Goal: Information Seeking & Learning: Understand process/instructions

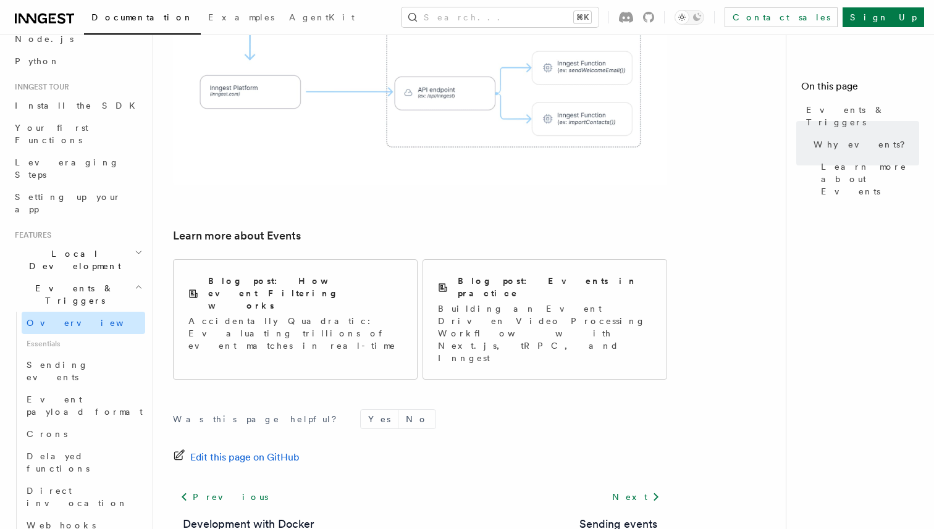
scroll to position [110, 0]
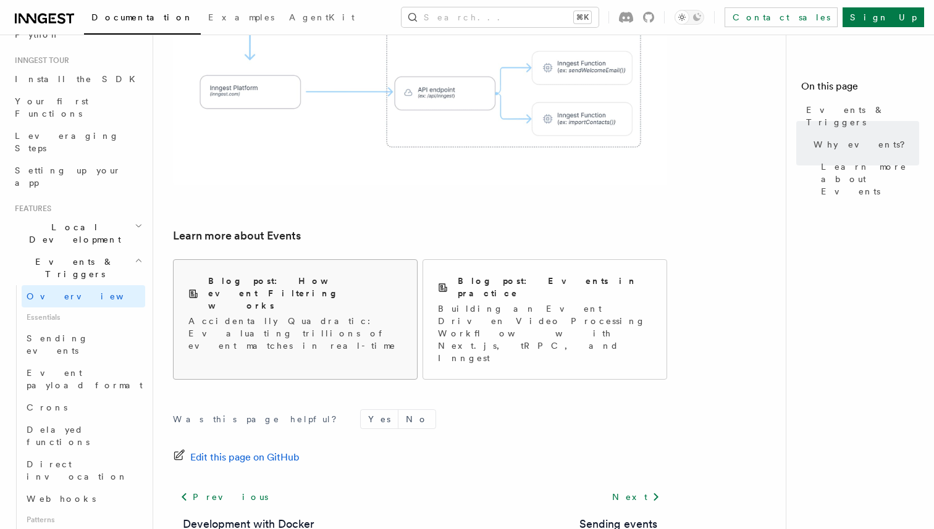
click at [240, 285] on div "Blog post: How event Filtering works Accidentally Quadratic: Evaluating trillio…" at bounding box center [295, 313] width 243 height 107
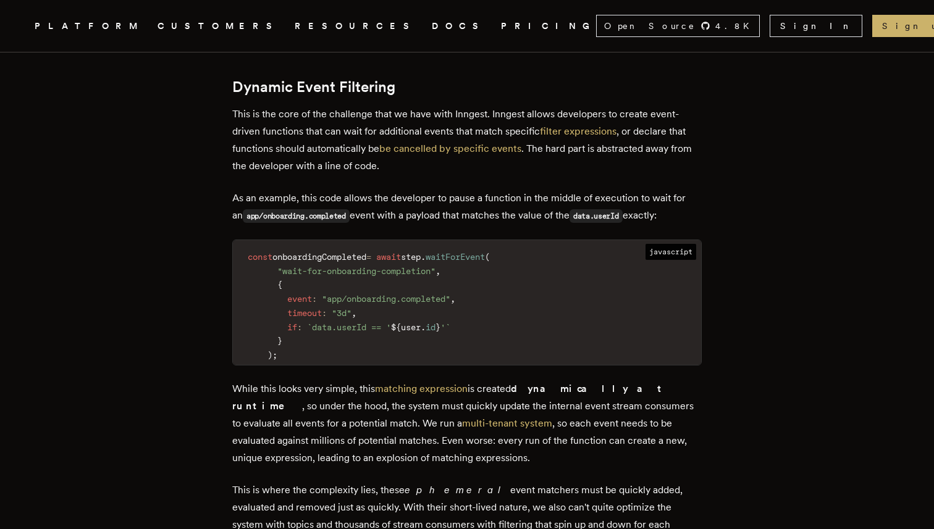
scroll to position [667, 0]
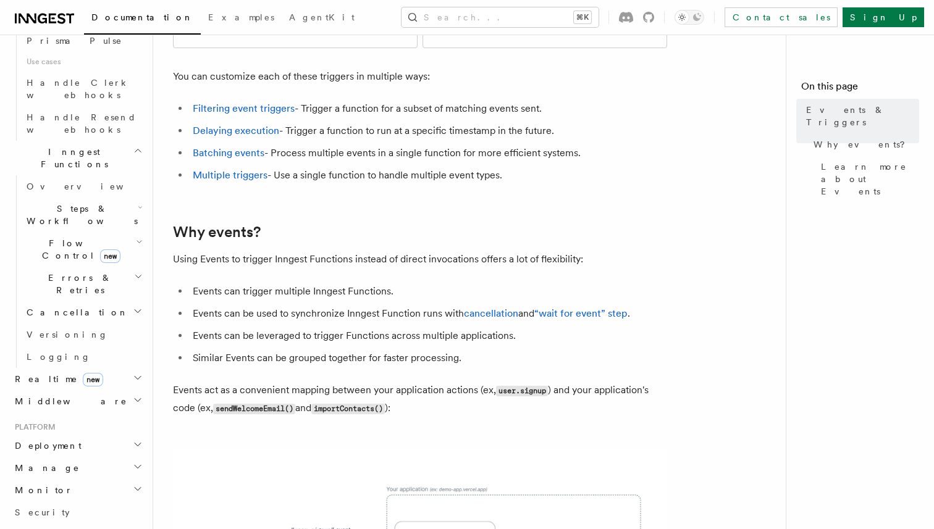
scroll to position [877, 0]
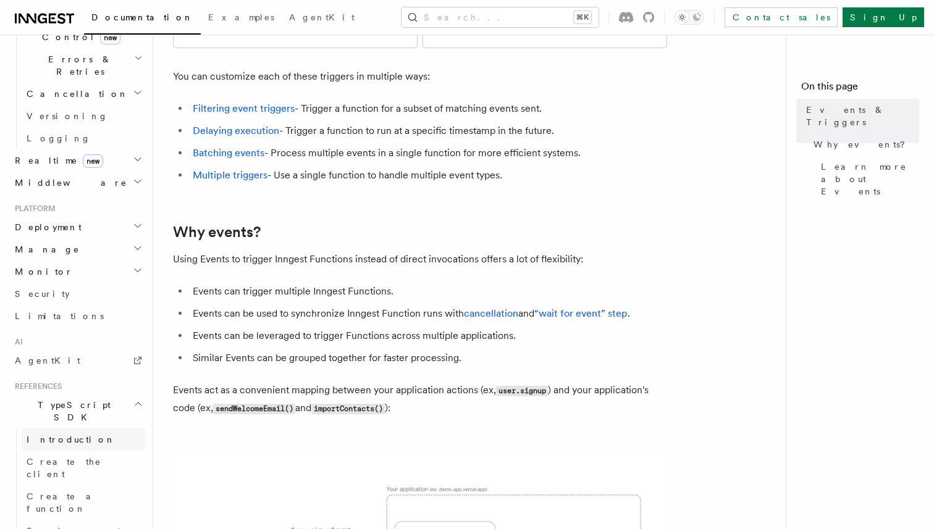
scroll to position [1089, 0]
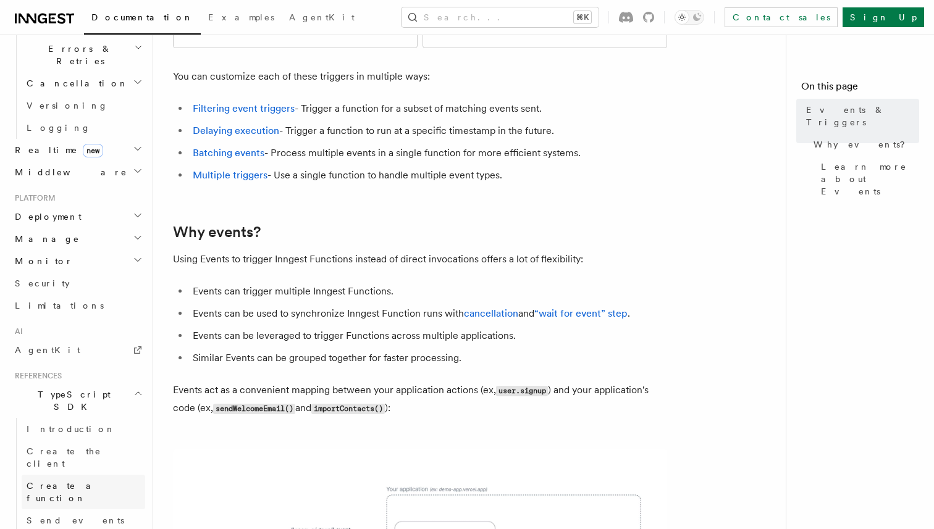
click at [94, 475] on link "Create a function" at bounding box center [84, 492] width 124 height 35
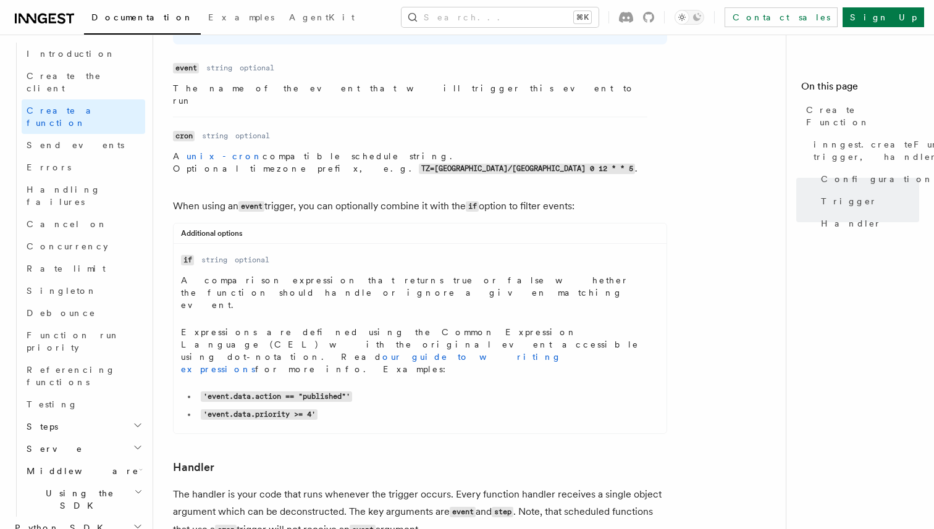
scroll to position [1822, 0]
